Goal: Find specific page/section: Find specific page/section

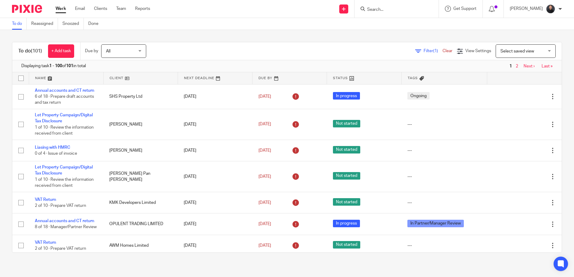
click at [420, 11] on input "Search" at bounding box center [393, 9] width 54 height 5
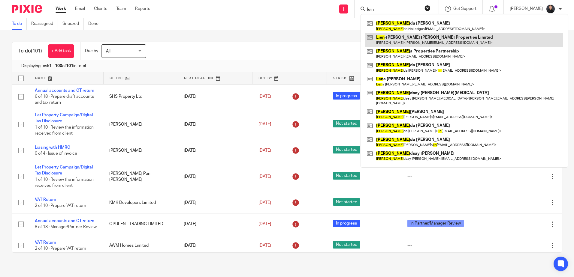
type input "lein"
click at [420, 41] on link at bounding box center [464, 40] width 198 height 14
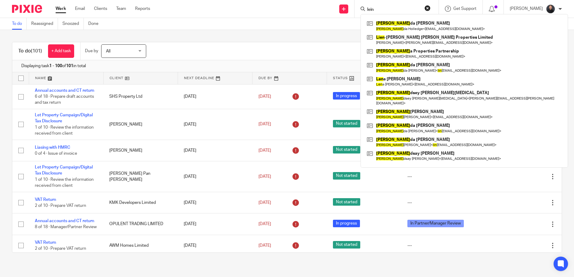
click at [224, 28] on div "To do Reassigned Snoozed Done" at bounding box center [287, 24] width 574 height 12
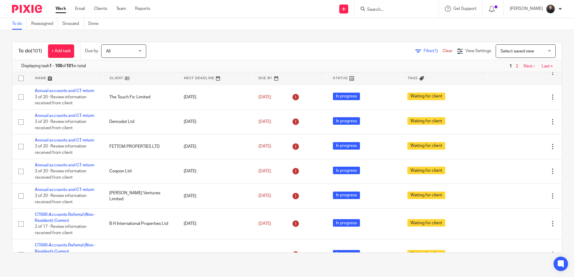
scroll to position [540, 0]
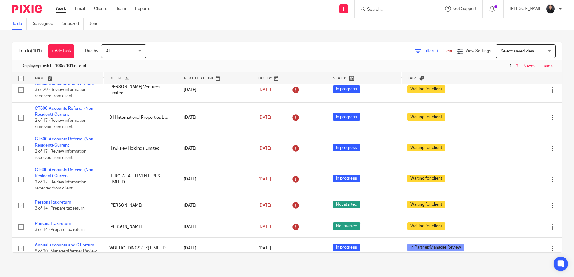
click at [396, 10] on input "Search" at bounding box center [393, 9] width 54 height 5
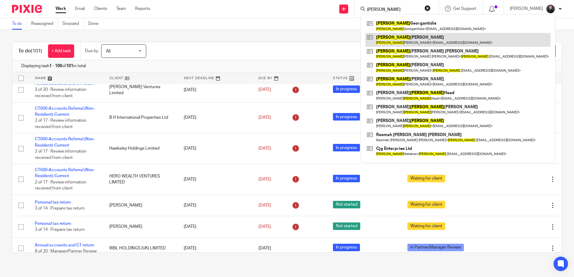
type input "George"
click at [417, 41] on link at bounding box center [457, 40] width 185 height 14
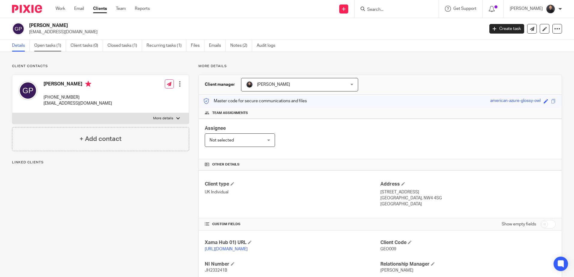
click at [54, 47] on link "Open tasks (1)" at bounding box center [50, 46] width 32 height 12
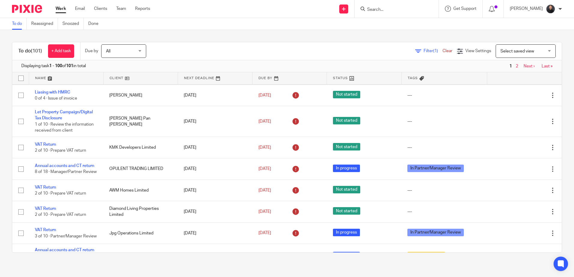
scroll to position [60, 0]
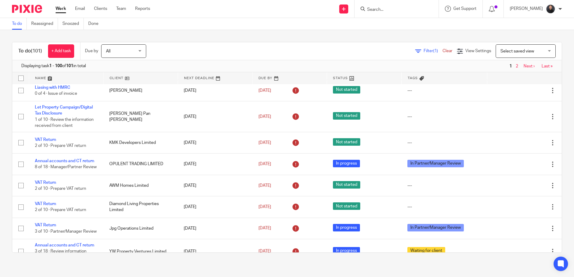
click at [387, 10] on input "Search" at bounding box center [393, 9] width 54 height 5
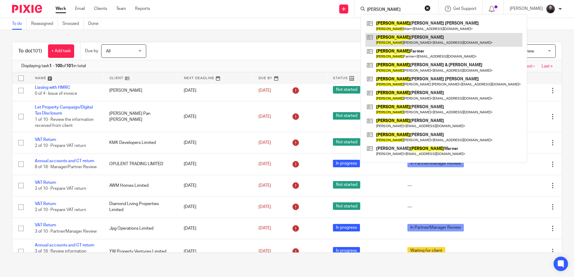
type input "[PERSON_NAME]"
click at [407, 38] on link at bounding box center [443, 40] width 157 height 14
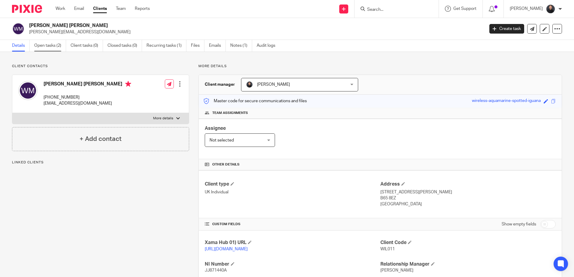
click at [56, 46] on link "Open tasks (2)" at bounding box center [50, 46] width 32 height 12
